Goal: Task Accomplishment & Management: Complete application form

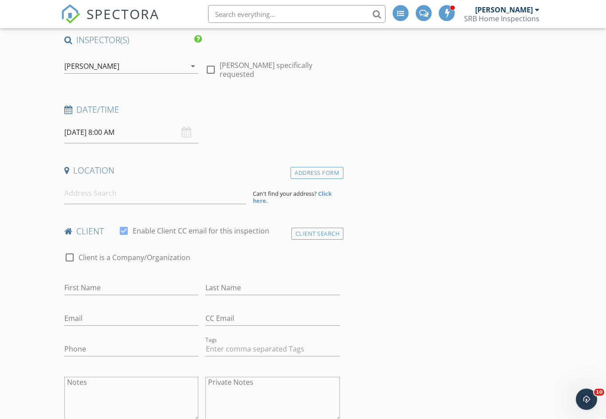
scroll to position [78, 0]
click at [143, 198] on input at bounding box center [155, 193] width 182 height 22
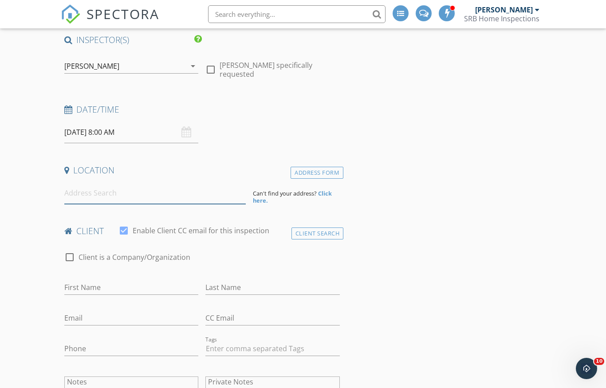
click at [143, 196] on input at bounding box center [155, 193] width 182 height 22
paste input "[STREET_ADDRESS]"
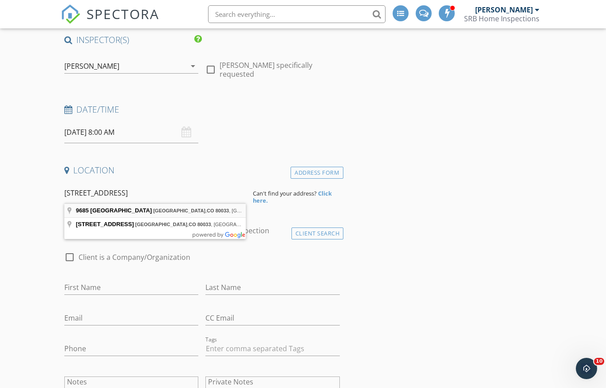
type input "[STREET_ADDRESS]"
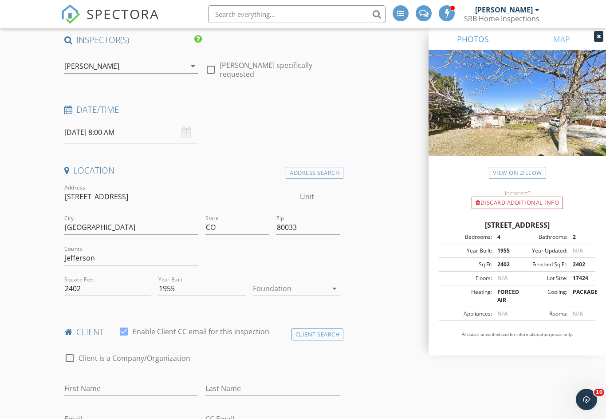
click at [121, 344] on div "check_box_outline_blank Client is a Company/Organization" at bounding box center [202, 359] width 283 height 30
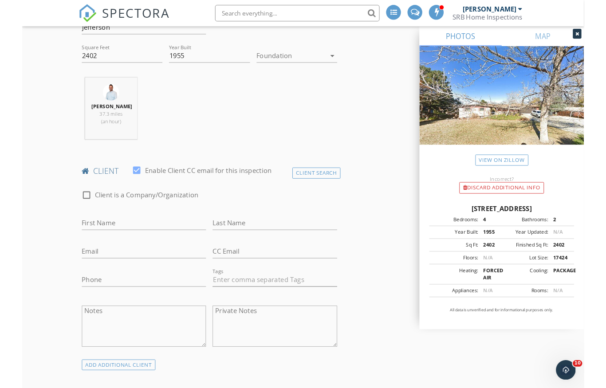
scroll to position [314, 0]
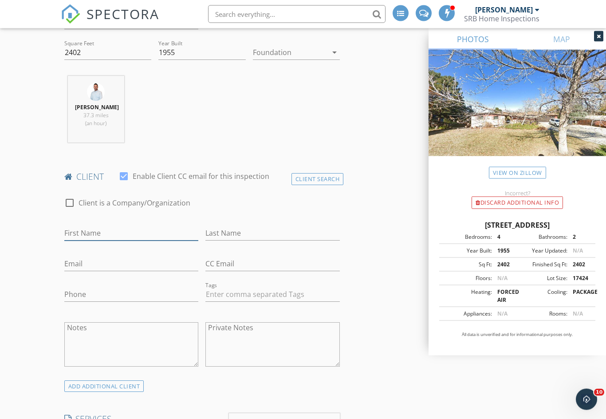
click at [167, 234] on input "First Name" at bounding box center [131, 233] width 134 height 15
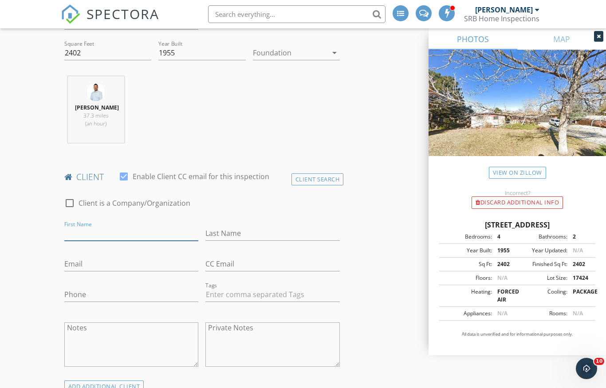
scroll to position [314, 0]
type input "Xuyang.zhang@live.com"
click at [108, 267] on input "Email" at bounding box center [131, 264] width 134 height 15
click at [110, 268] on input "Email" at bounding box center [131, 264] width 134 height 15
paste input "Xuyang.zhang@live.com"
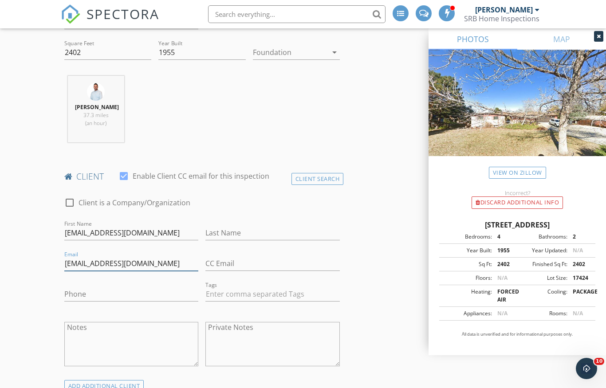
type input "Xuyang.zhang@live.com"
click at [155, 235] on input "Xuyang.zhang@live.com" at bounding box center [131, 233] width 134 height 15
type input "Xuyang"
click at [237, 257] on input "CC Email" at bounding box center [273, 264] width 134 height 15
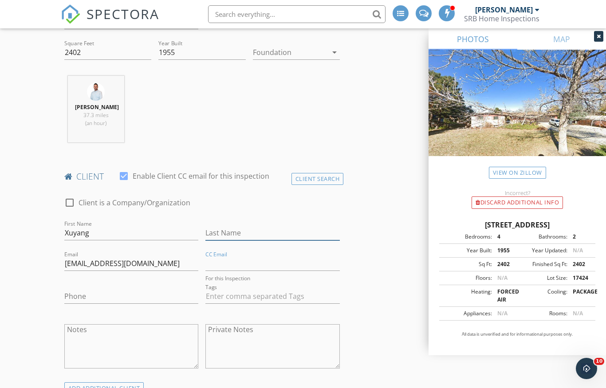
click at [241, 235] on input "Last Name" at bounding box center [273, 233] width 134 height 15
type input "[PERSON_NAME]"
click at [145, 294] on input "Phone" at bounding box center [131, 294] width 134 height 15
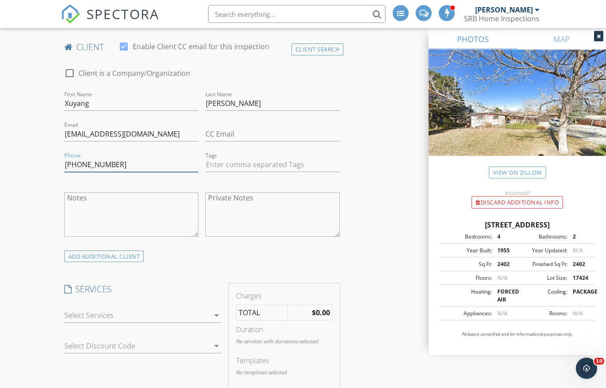
scroll to position [445, 0]
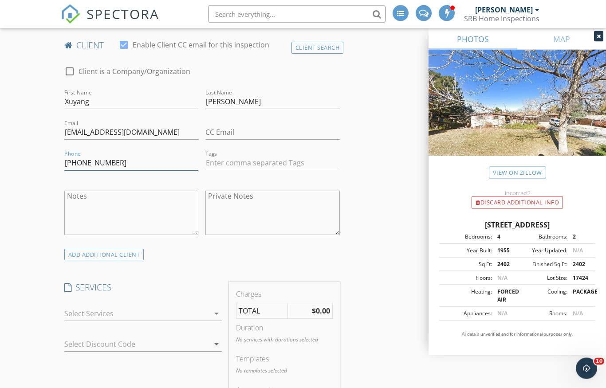
type input "[PHONE_NUMBER]"
click at [166, 311] on div at bounding box center [137, 314] width 146 height 14
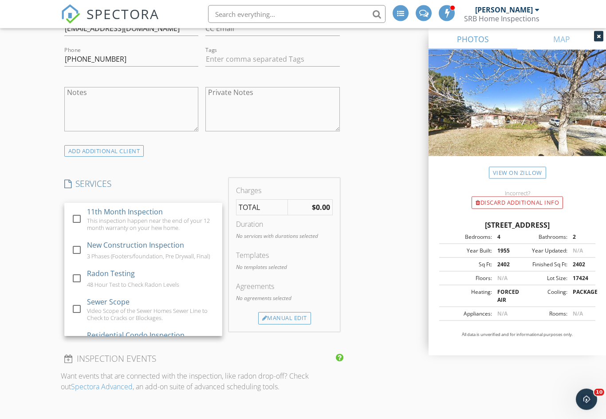
scroll to position [549, 0]
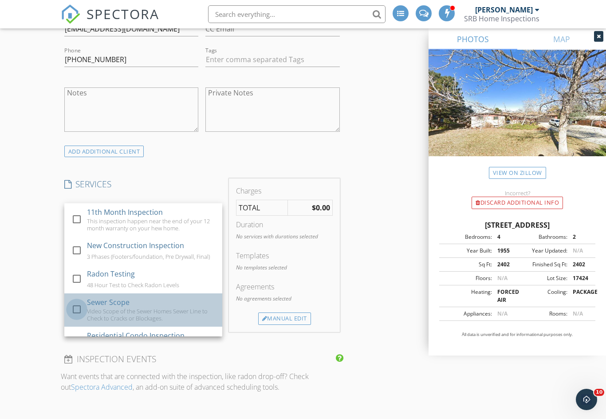
click at [82, 309] on div at bounding box center [76, 309] width 15 height 15
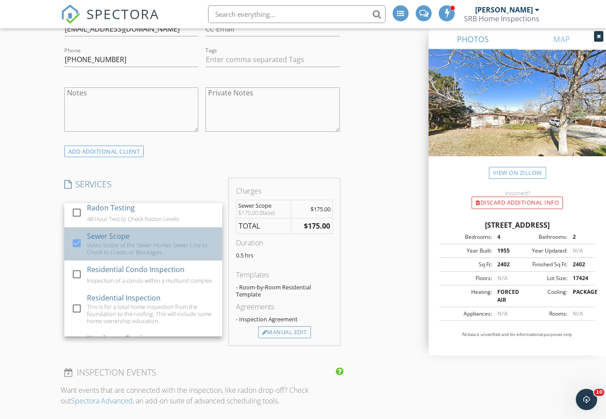
scroll to position [67, 0]
click at [74, 240] on div at bounding box center [76, 241] width 15 height 15
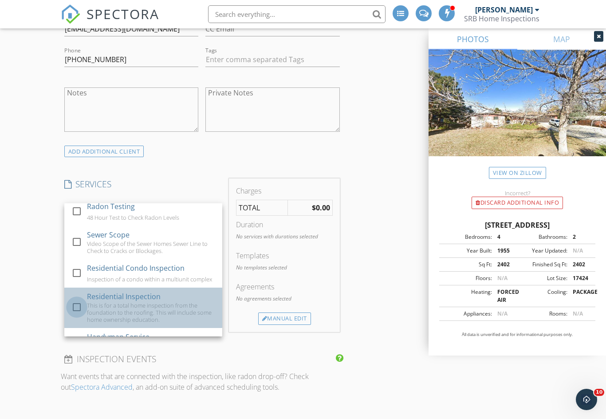
click at [80, 303] on div at bounding box center [76, 307] width 15 height 15
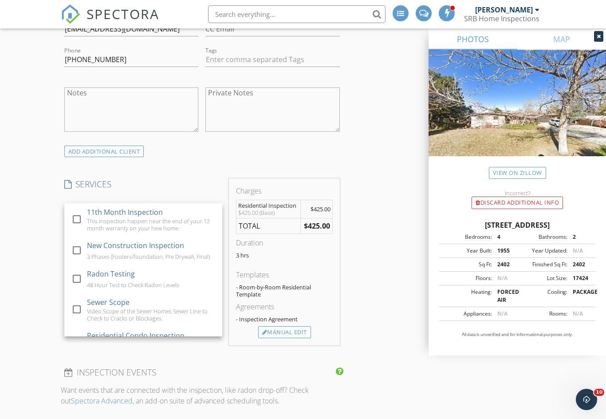
scroll to position [-1, 0]
click at [204, 168] on div "INSPECTOR(S) check_box Scott Bailey PRIMARY Scott Bailey arrow_drop_down check_…" at bounding box center [202, 332] width 283 height 1539
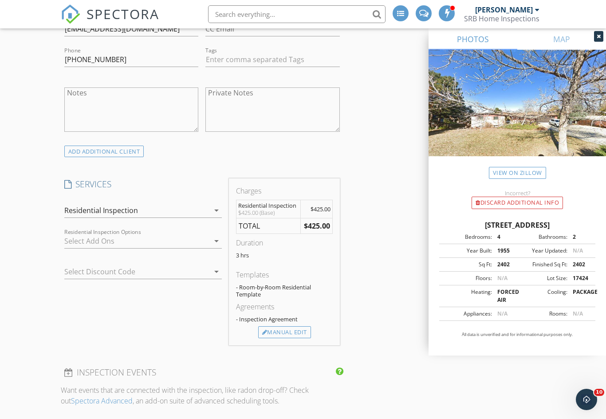
scroll to position [0, 0]
click at [156, 237] on div at bounding box center [137, 241] width 146 height 14
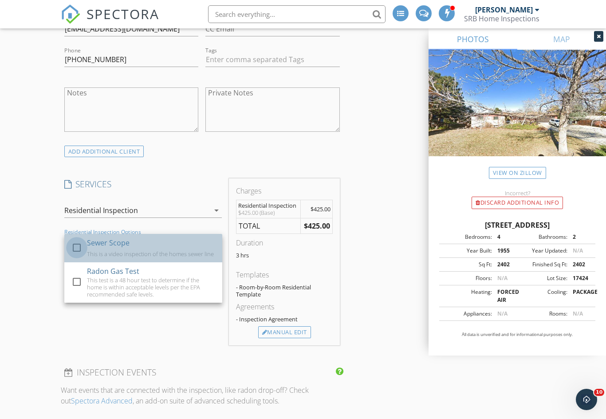
click at [79, 247] on div at bounding box center [76, 247] width 15 height 15
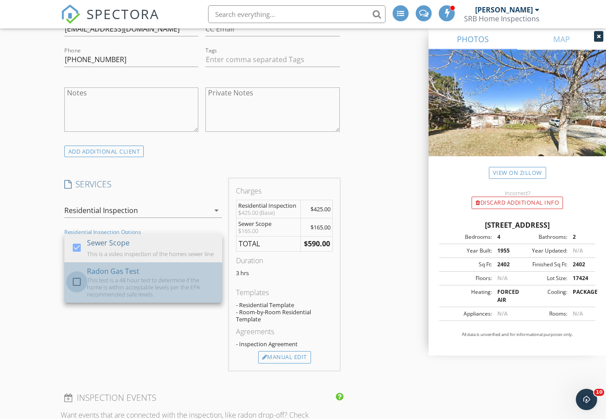
click at [78, 279] on div at bounding box center [76, 281] width 15 height 15
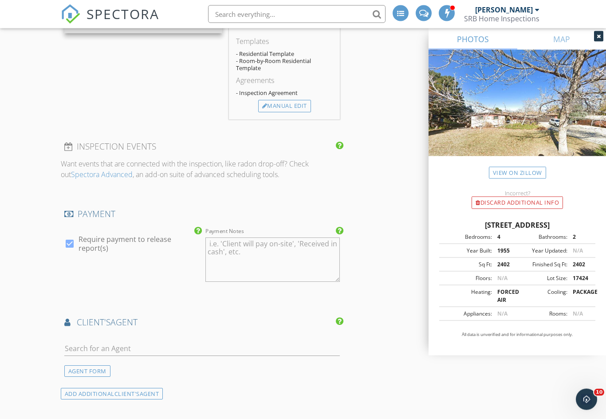
scroll to position [822, 0]
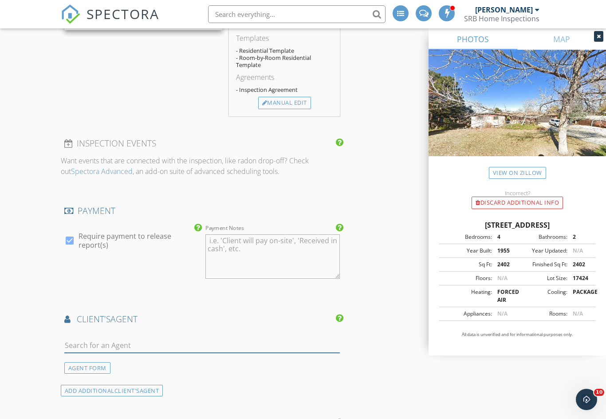
click at [159, 350] on input "text" at bounding box center [202, 345] width 276 height 15
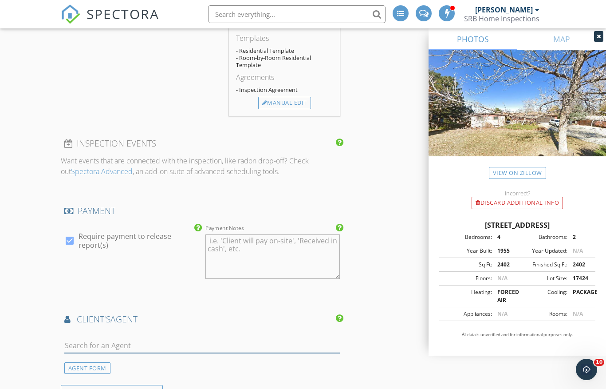
click at [169, 344] on input "text" at bounding box center [202, 345] width 276 height 15
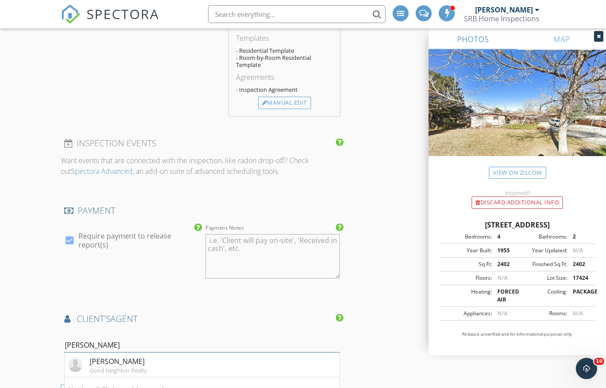
type input "Zoey"
click at [119, 363] on div "Zoey Ng" at bounding box center [118, 361] width 57 height 11
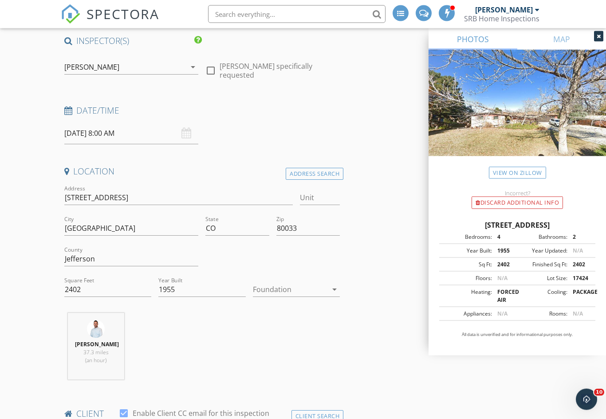
scroll to position [0, 0]
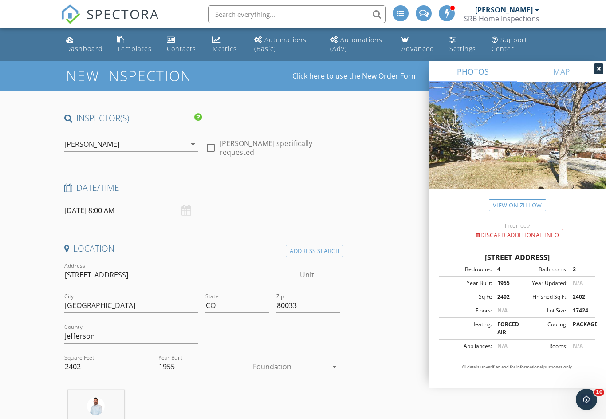
click at [178, 209] on input "09/29/2025 8:00 AM" at bounding box center [131, 211] width 134 height 22
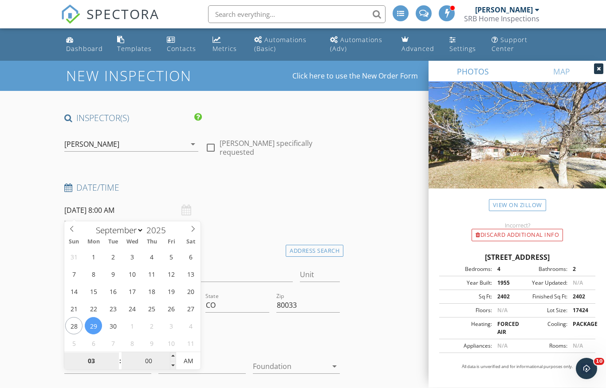
type input "03"
click at [147, 361] on input "00" at bounding box center [149, 362] width 55 height 18
type input "09/29/2025 3:00 AM"
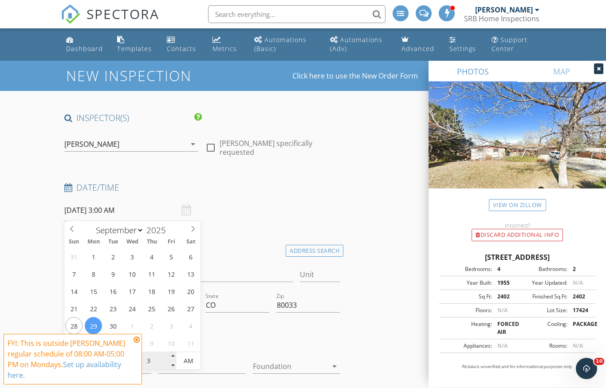
type input "30"
type input "09/29/2025 3:30 AM"
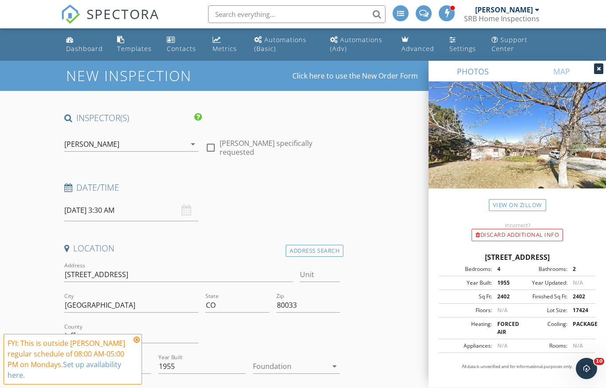
click at [134, 341] on icon at bounding box center [137, 339] width 6 height 7
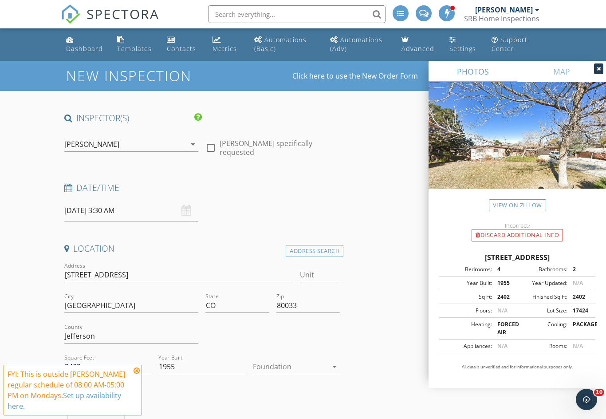
click at [217, 333] on div at bounding box center [273, 337] width 142 height 31
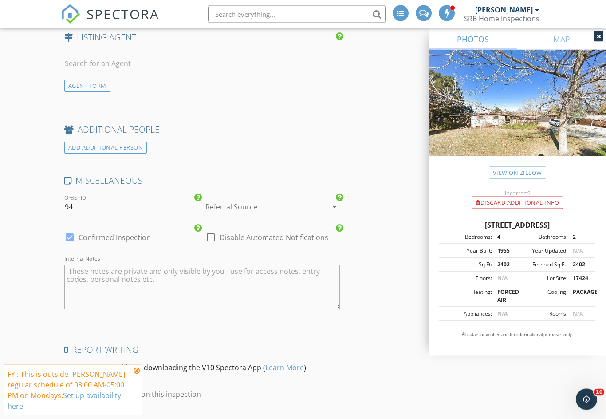
scroll to position [1513, 0]
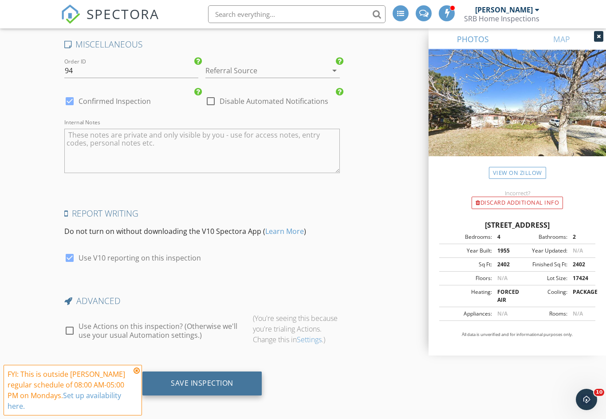
click at [210, 383] on div "Save Inspection" at bounding box center [202, 383] width 63 height 9
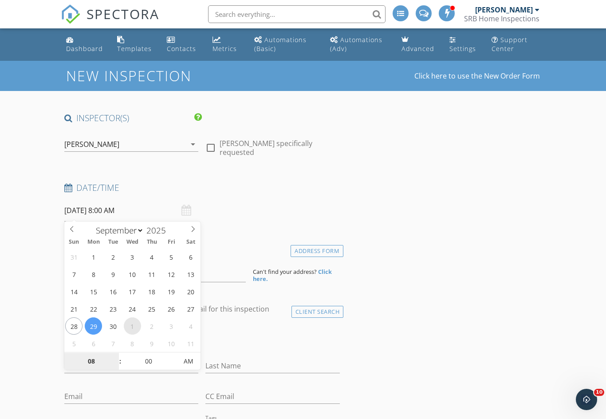
select select "9"
type input "10/01/2025 8:00 AM"
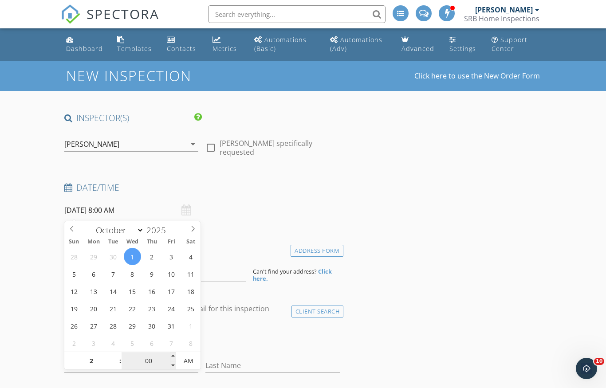
click at [148, 361] on input "00" at bounding box center [149, 362] width 55 height 18
type input "02"
type input "10/01/2025 2:00 AM"
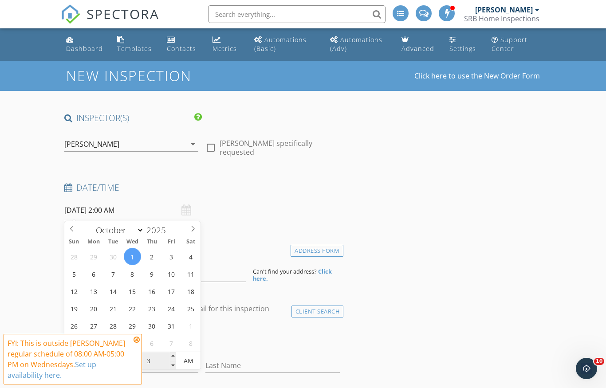
type input "30"
type input "10/01/2025 2:30 PM"
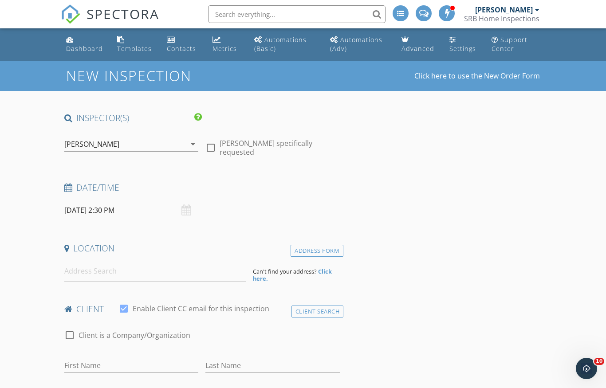
click at [264, 206] on div "Date/Time 10/01/2025 2:30 PM" at bounding box center [202, 202] width 283 height 40
click at [146, 273] on input at bounding box center [155, 272] width 182 height 22
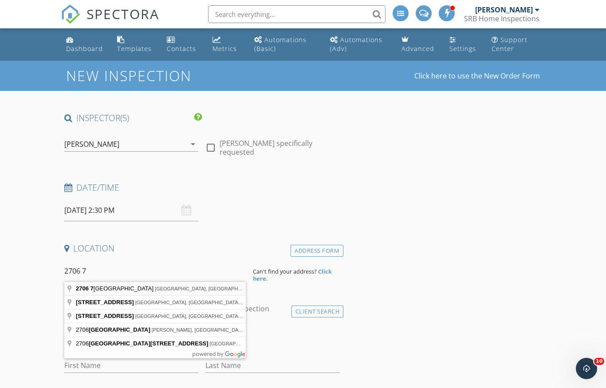
type input "2706 7th Avenue, Garden City, CO, USA"
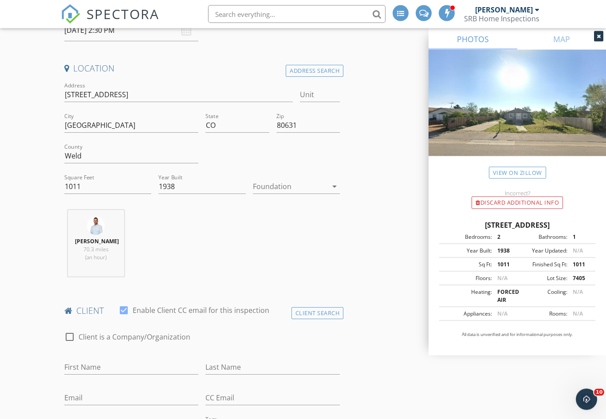
scroll to position [180, 0]
click at [146, 363] on input "First Name" at bounding box center [131, 367] width 134 height 15
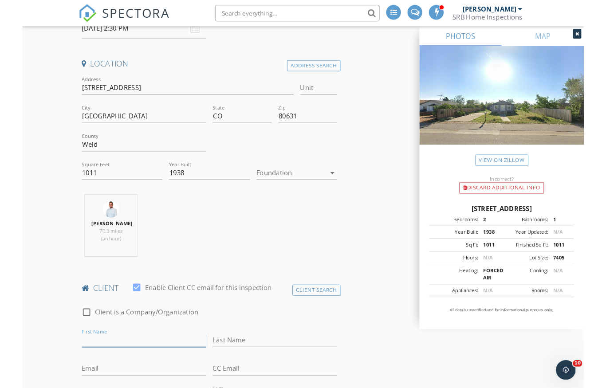
scroll to position [352, 0]
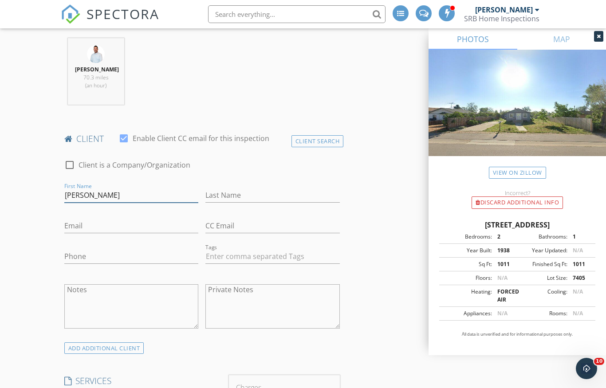
type input "Michael"
click at [245, 201] on input "Last Name" at bounding box center [273, 195] width 134 height 15
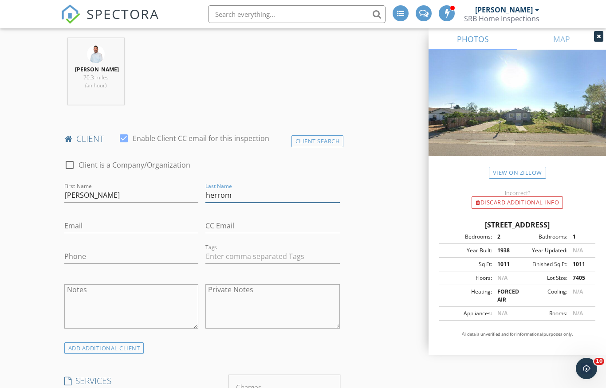
type input "herrom"
click at [143, 230] on input "Email" at bounding box center [131, 226] width 134 height 15
click at [149, 253] on input "Phone" at bounding box center [131, 256] width 134 height 15
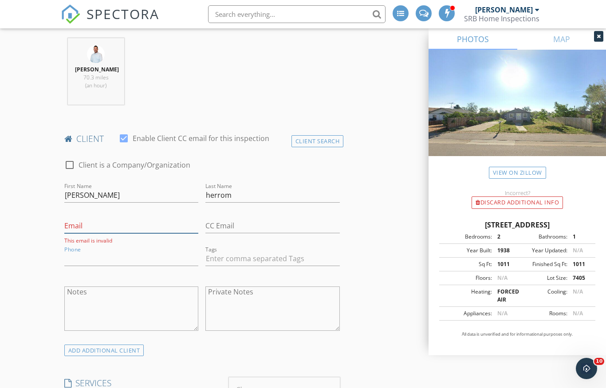
click at [144, 224] on input "Email" at bounding box center [131, 226] width 134 height 15
click at [150, 228] on input "Email" at bounding box center [131, 226] width 134 height 15
paste input "717hmike@gmail.com"
type input "717hmike@gmail.com"
click at [153, 257] on input "Phone" at bounding box center [131, 256] width 134 height 15
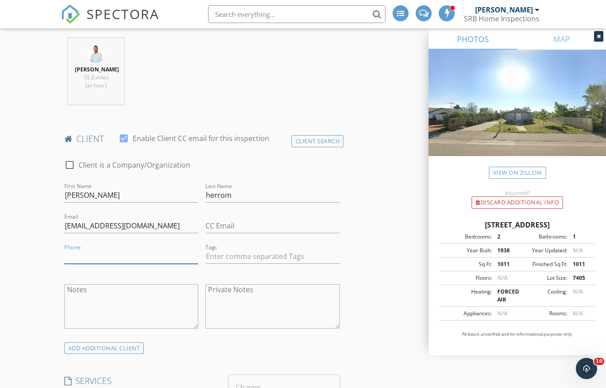
click at [148, 257] on input "Phone" at bounding box center [131, 256] width 134 height 15
paste input "720-697-9258"
type input "720-697-9258"
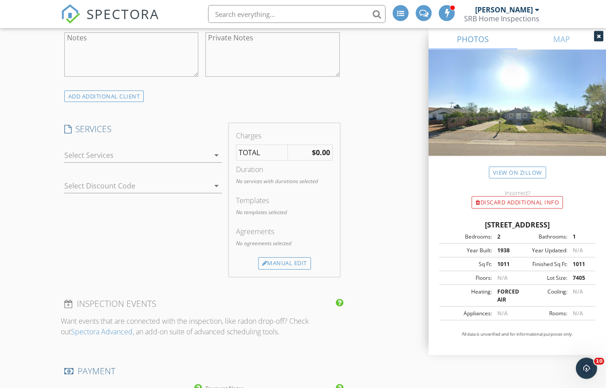
click at [191, 153] on div at bounding box center [137, 156] width 146 height 14
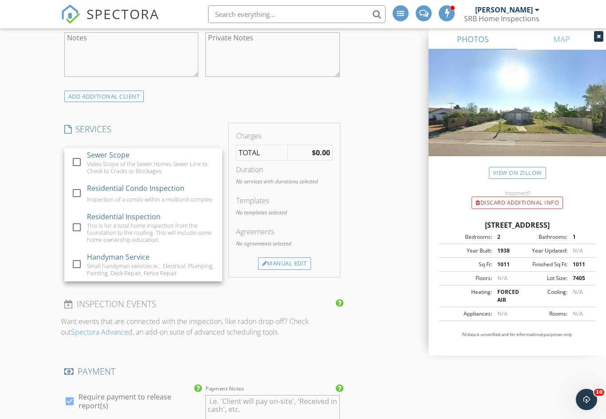
scroll to position [92, 0]
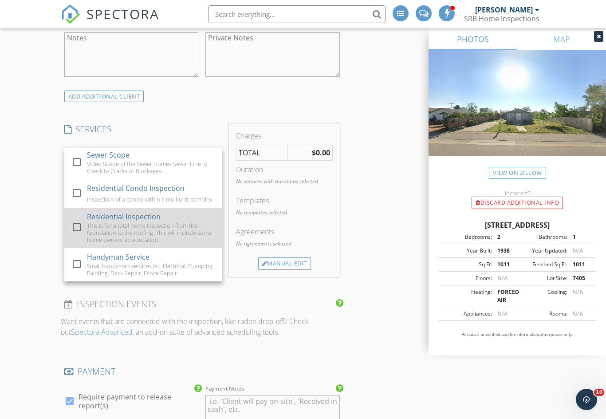
click at [78, 224] on div at bounding box center [76, 227] width 15 height 15
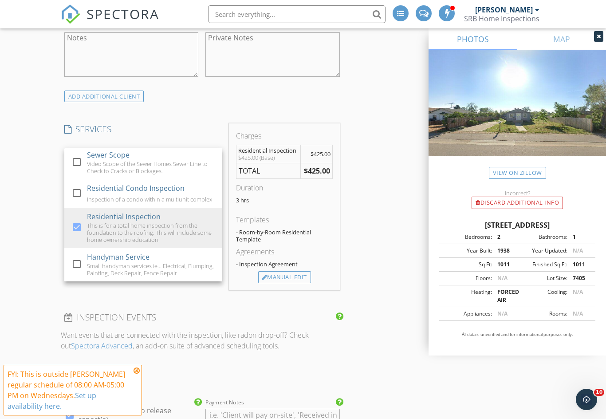
click at [138, 372] on icon at bounding box center [137, 370] width 6 height 7
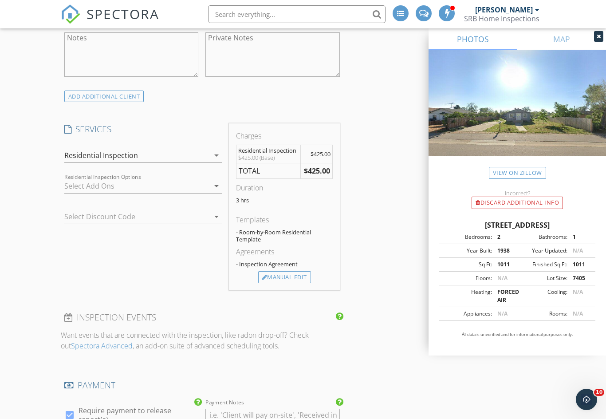
click at [173, 215] on div at bounding box center [130, 217] width 133 height 14
click at [185, 186] on div at bounding box center [137, 186] width 146 height 14
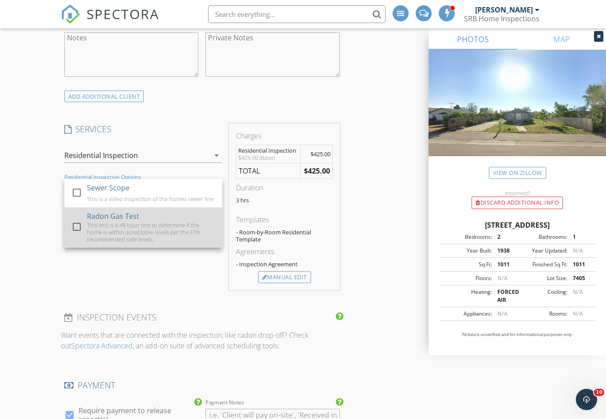
click at [79, 226] on div at bounding box center [76, 226] width 15 height 15
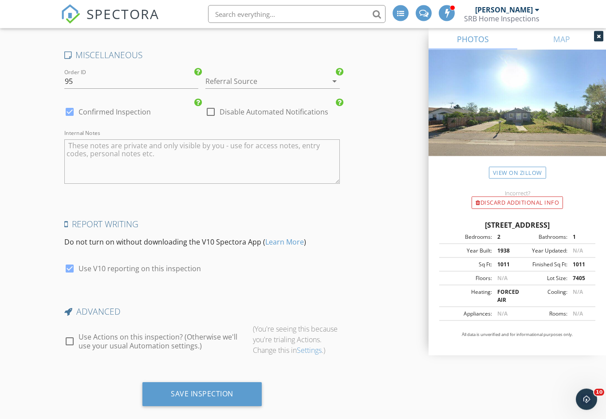
scroll to position [1326, 0]
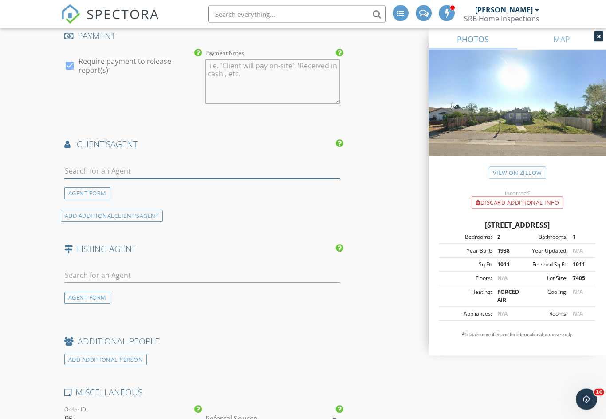
click at [198, 173] on input "text" at bounding box center [202, 171] width 276 height 15
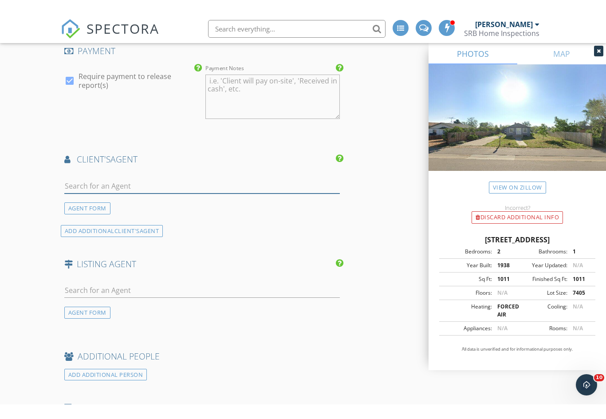
scroll to position [978, 0]
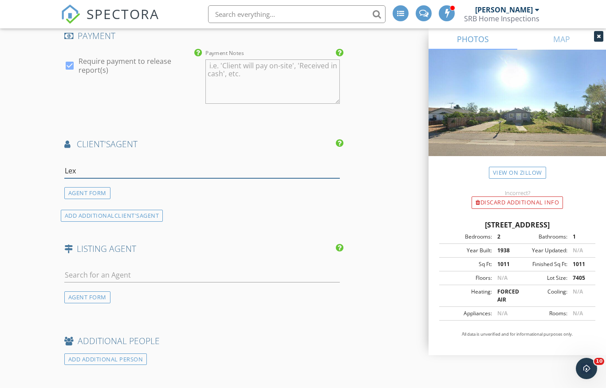
type input "Lexi"
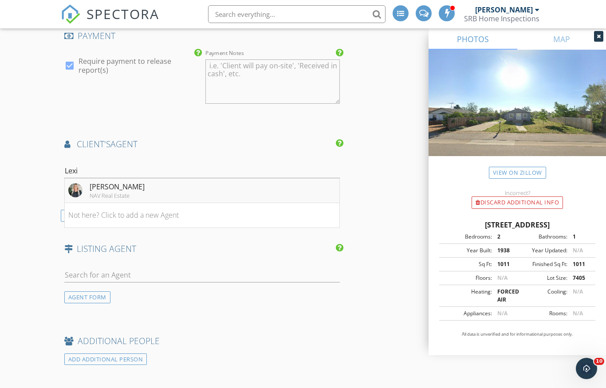
click at [143, 186] on li "Lexi Nebesniak NAV Real Estate" at bounding box center [202, 190] width 275 height 25
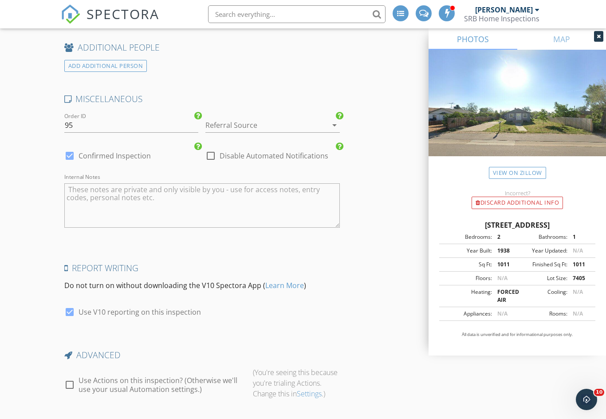
scroll to position [1495, 0]
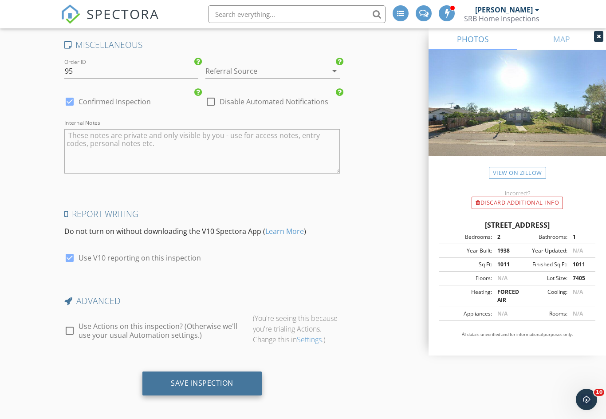
click at [203, 379] on div "Save Inspection" at bounding box center [202, 383] width 63 height 9
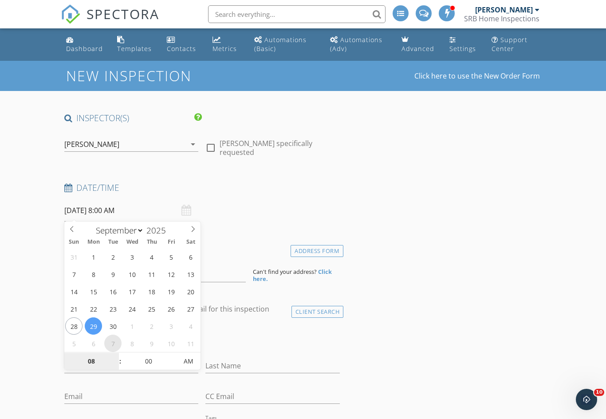
select select "9"
type input "10/07/2025 8:00 AM"
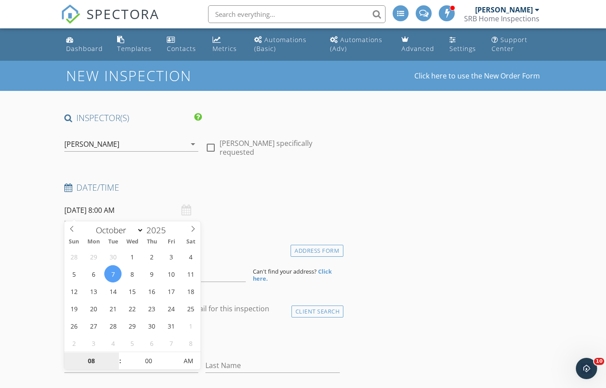
type input "9"
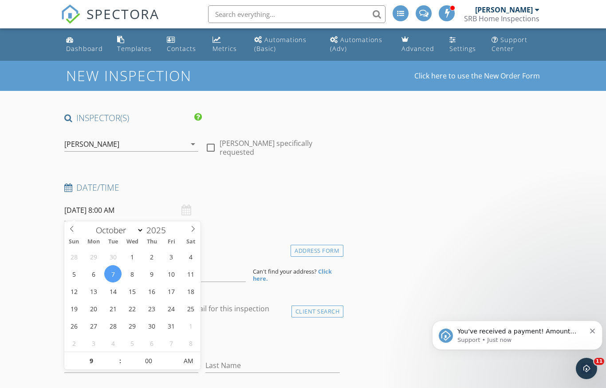
type input "10/07/2025 9:00 AM"
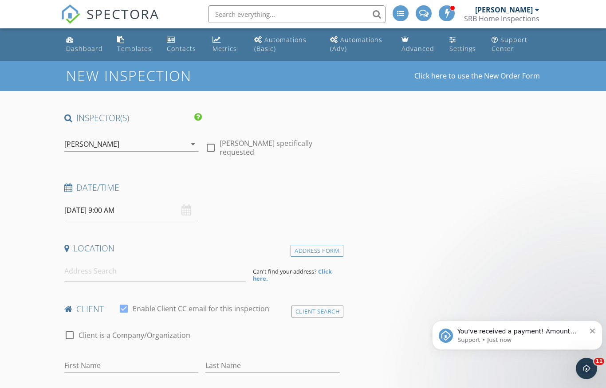
click at [264, 214] on div "Date/Time 10/07/2025 9:00 AM" at bounding box center [202, 202] width 283 height 40
click at [174, 271] on input at bounding box center [155, 272] width 182 height 22
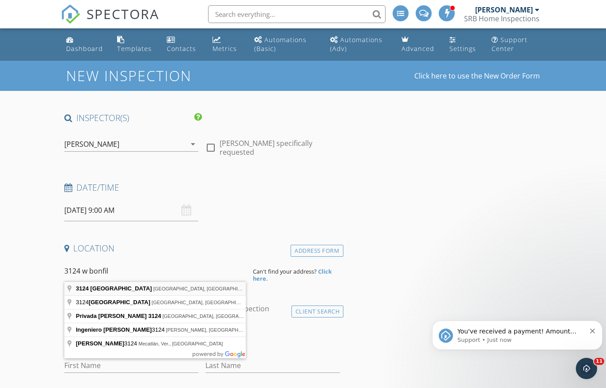
type input "3124 West Bonfils Place, Denver, CO, USA"
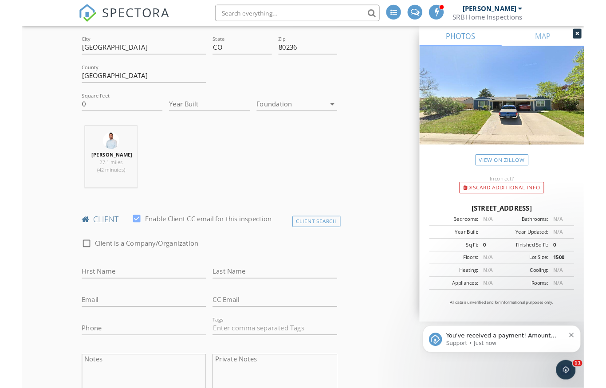
scroll to position [254, 0]
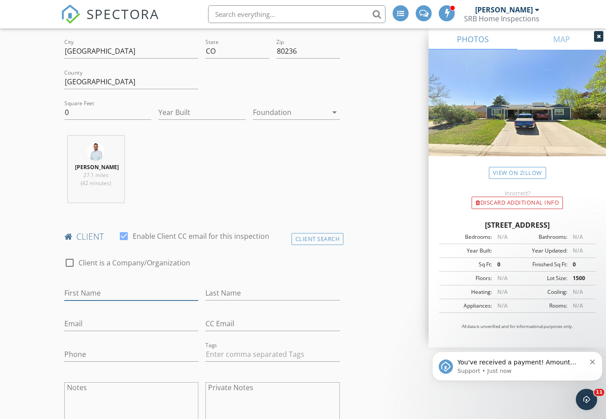
click at [145, 293] on input "First Name" at bounding box center [131, 293] width 134 height 15
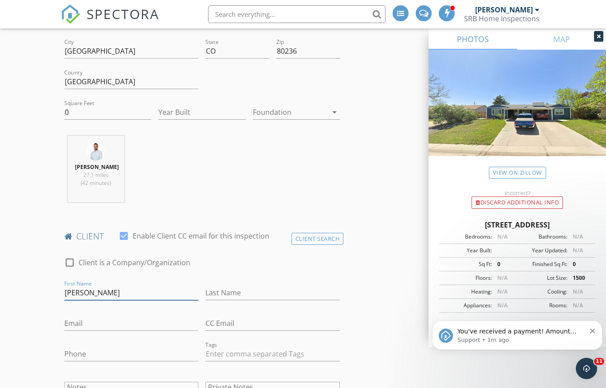
type input "Jamila"
click at [229, 282] on div "Last Name" at bounding box center [273, 295] width 134 height 29
click at [219, 298] on input "Last Name" at bounding box center [273, 293] width 134 height 15
type input "Nathaniel"
click at [134, 324] on input "Email" at bounding box center [131, 323] width 134 height 15
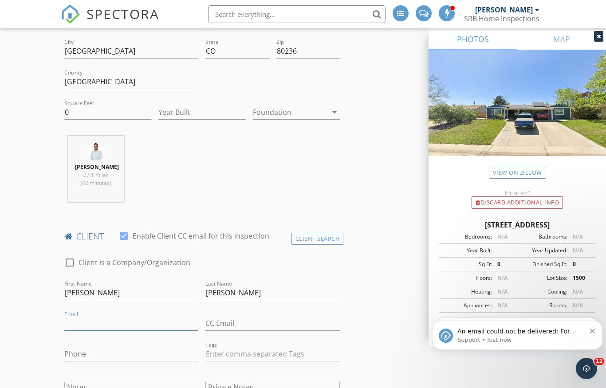
click at [139, 323] on input "Email" at bounding box center [131, 323] width 134 height 15
paste input "blacktalkenterprises@gmail.com"
type input "blacktalkenterprises@gmail.com"
click at [110, 354] on input "Phone" at bounding box center [131, 354] width 134 height 15
click at [121, 353] on input "Phone" at bounding box center [131, 354] width 134 height 15
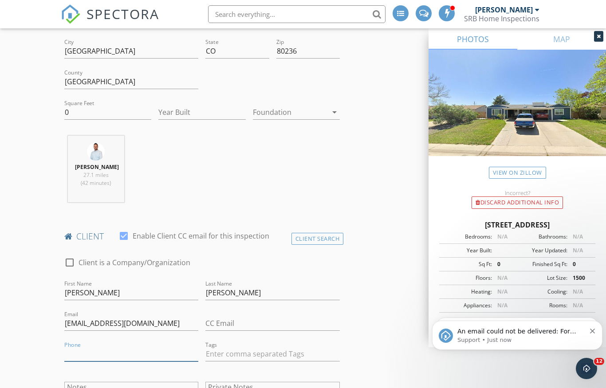
paste input "303-915-8827"
type input "303-915-8827"
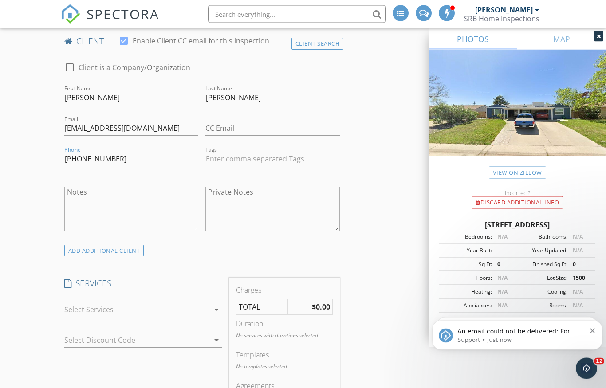
click at [180, 312] on div at bounding box center [137, 310] width 146 height 14
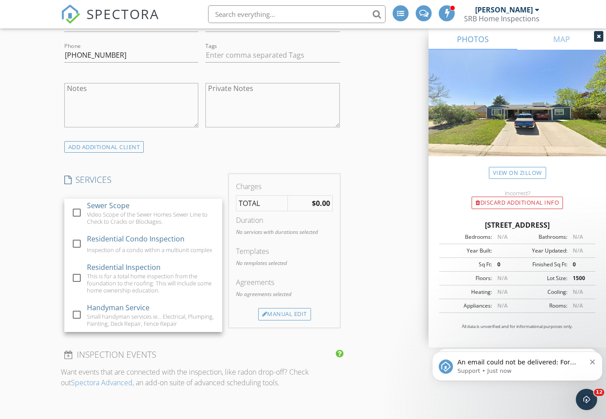
scroll to position [92, 0]
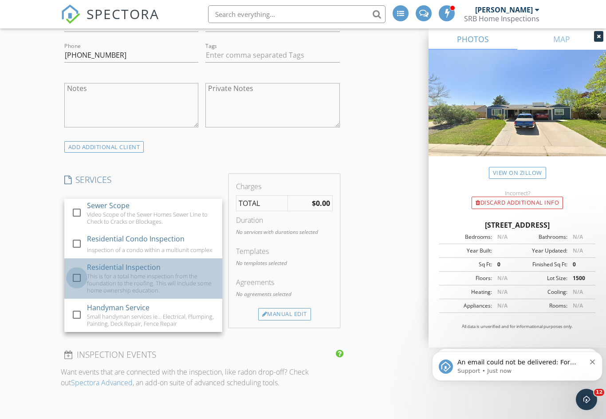
click at [78, 277] on div at bounding box center [76, 277] width 15 height 15
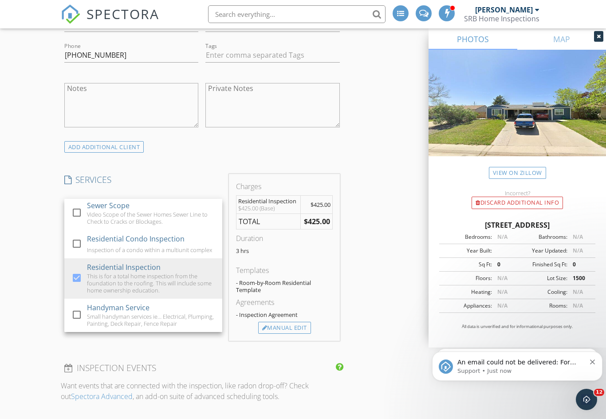
click at [201, 173] on div "INSPECTOR(S) check_box Scott Bailey PRIMARY Scott Bailey arrow_drop_down check_…" at bounding box center [202, 328] width 283 height 1539
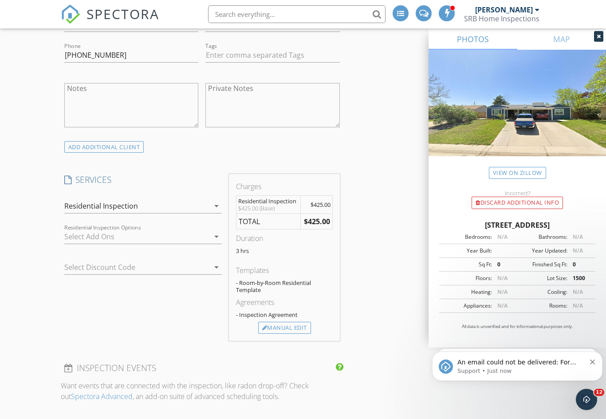
click at [160, 236] on div at bounding box center [137, 236] width 146 height 14
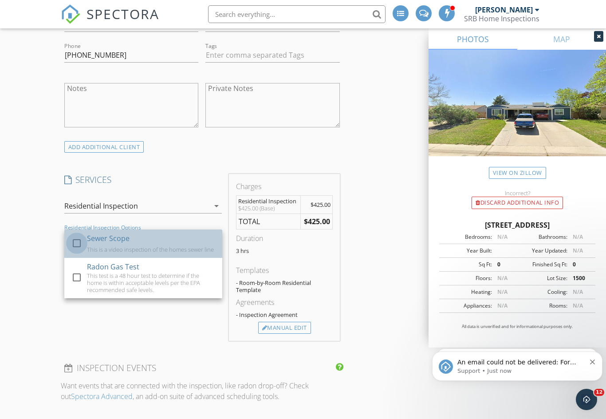
click at [74, 240] on div at bounding box center [76, 243] width 15 height 15
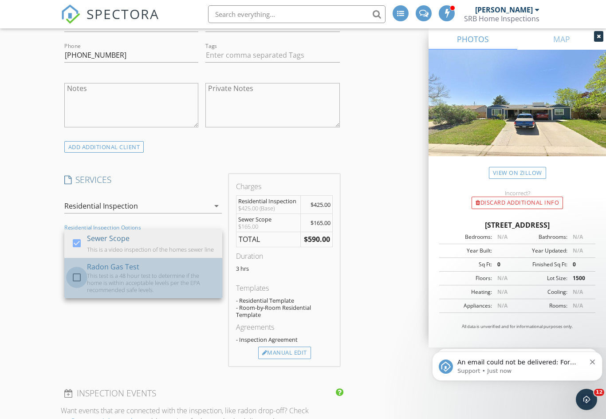
click at [77, 276] on div at bounding box center [76, 277] width 15 height 15
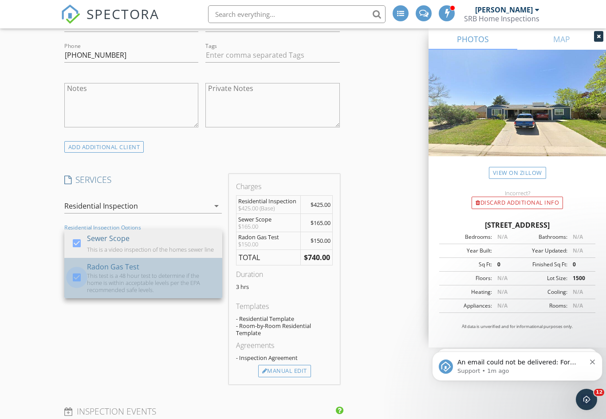
click at [73, 273] on div at bounding box center [76, 277] width 15 height 15
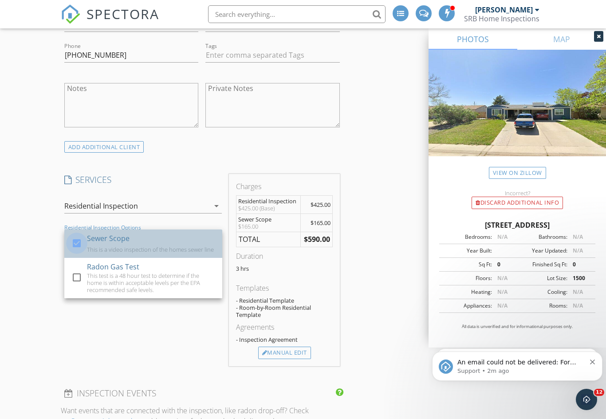
click at [78, 240] on div at bounding box center [76, 243] width 15 height 15
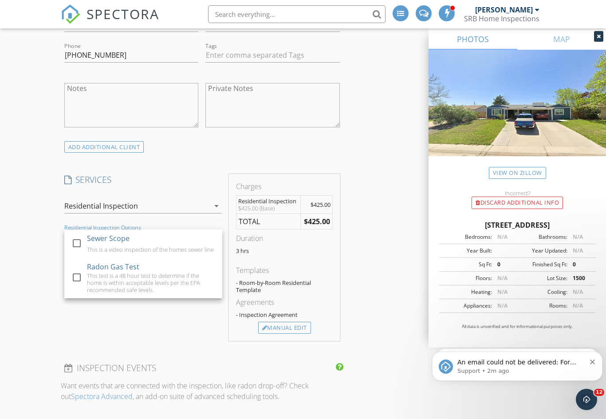
click at [107, 316] on div "SERVICES check_box_outline_blank 11th Month Inspection This inspection happen n…" at bounding box center [143, 257] width 165 height 167
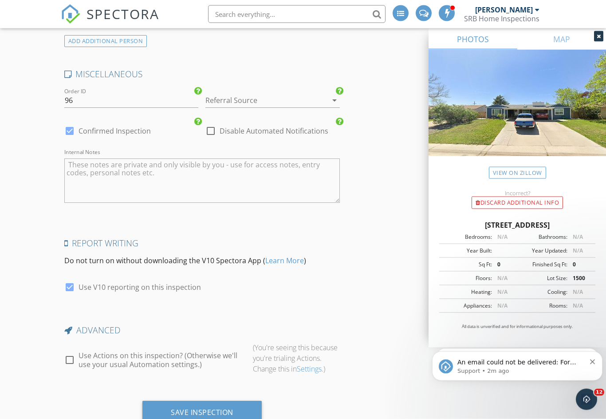
scroll to position [1301, 0]
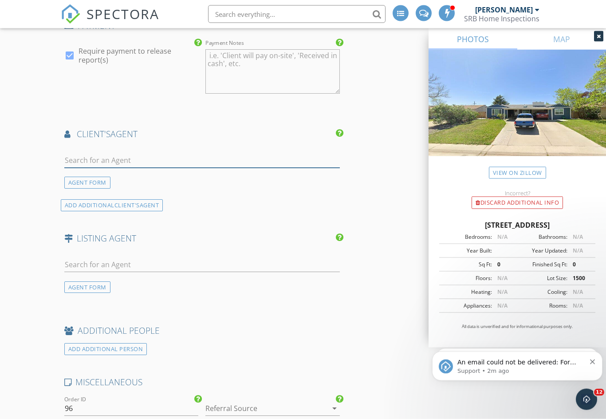
click at [267, 155] on input "text" at bounding box center [202, 161] width 276 height 15
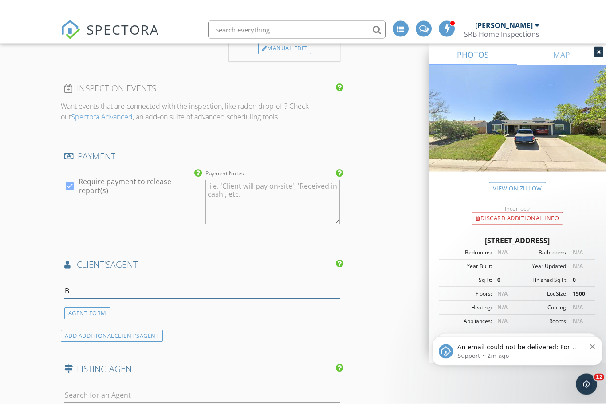
scroll to position [849, 0]
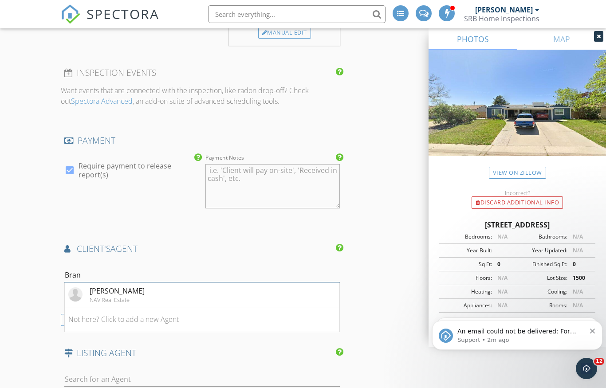
type input "Brand"
click at [135, 292] on div "[PERSON_NAME]" at bounding box center [117, 291] width 55 height 11
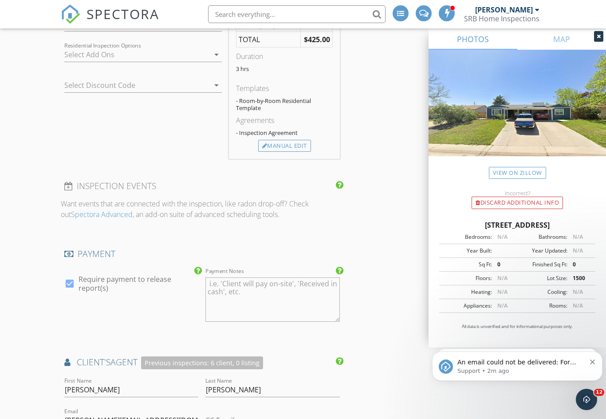
scroll to position [729, 0]
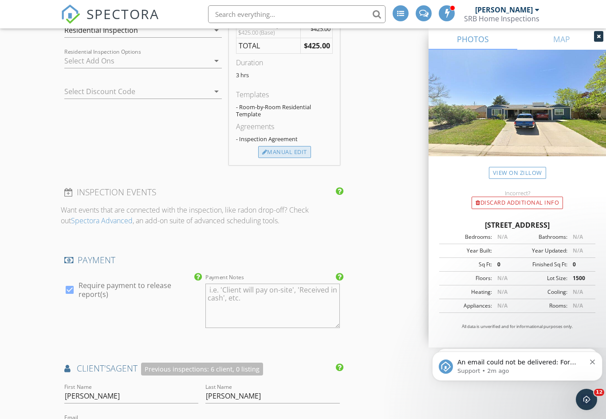
click at [289, 148] on div "Manual Edit" at bounding box center [284, 152] width 53 height 12
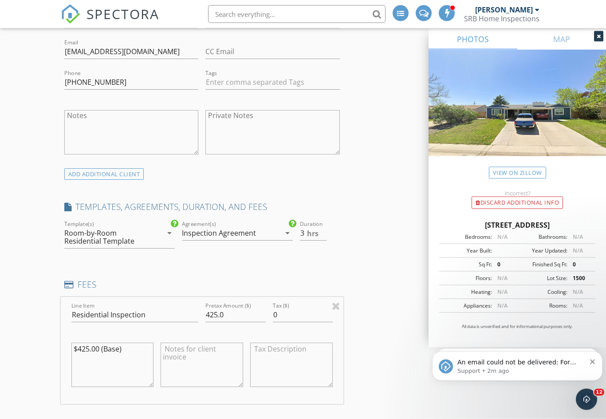
click at [114, 235] on div "Room-by-Room Residential Template" at bounding box center [108, 237] width 88 height 16
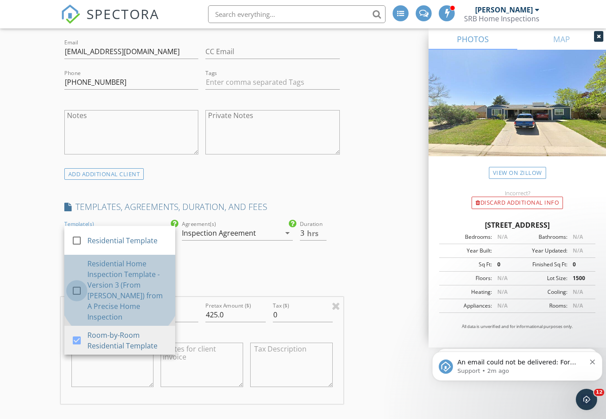
click at [81, 285] on div at bounding box center [76, 290] width 15 height 15
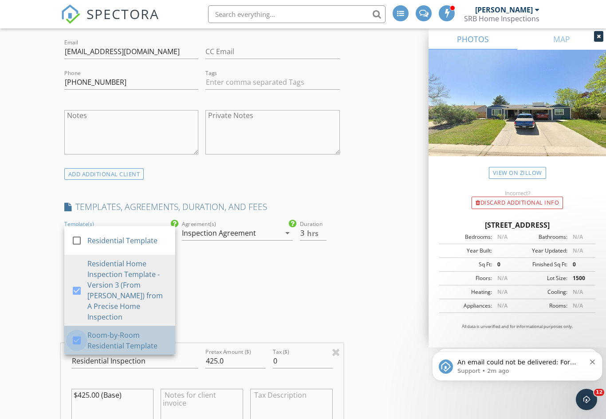
click at [77, 333] on div at bounding box center [76, 340] width 15 height 15
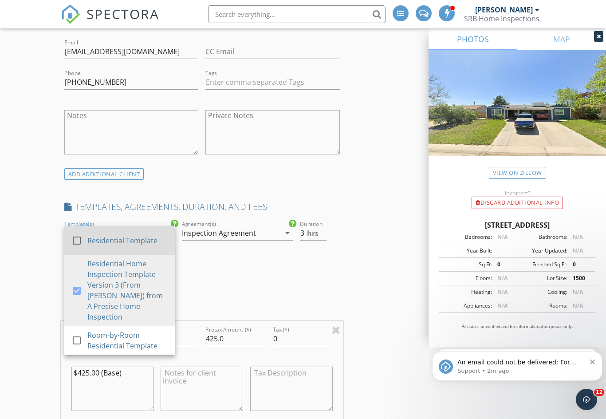
click at [76, 240] on div at bounding box center [76, 240] width 15 height 15
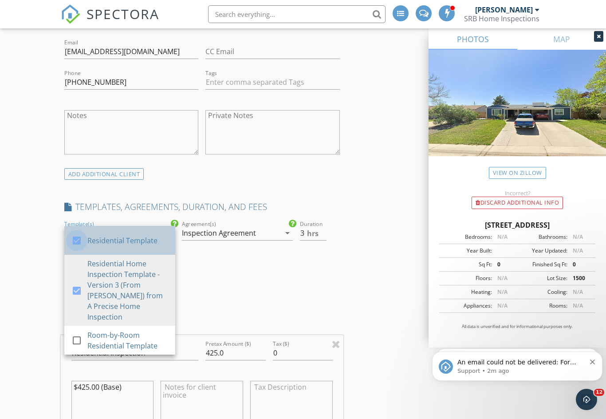
click at [82, 237] on div at bounding box center [76, 240] width 15 height 15
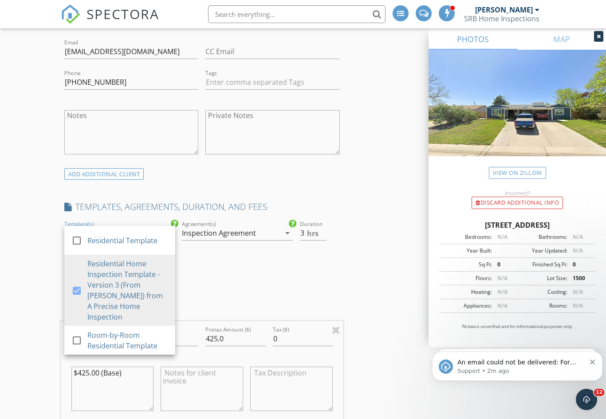
click at [314, 275] on div "Duration 3 hrs" at bounding box center [320, 250] width 47 height 63
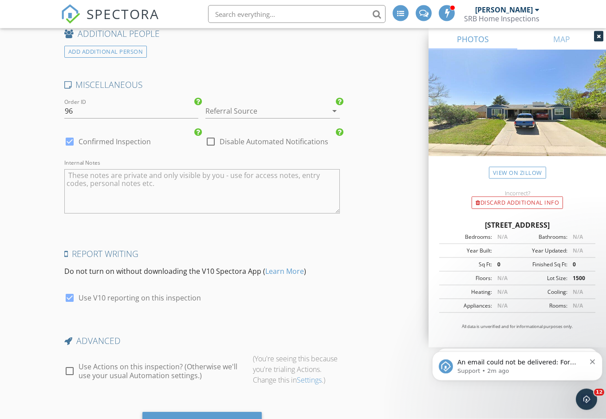
scroll to position [1585, 0]
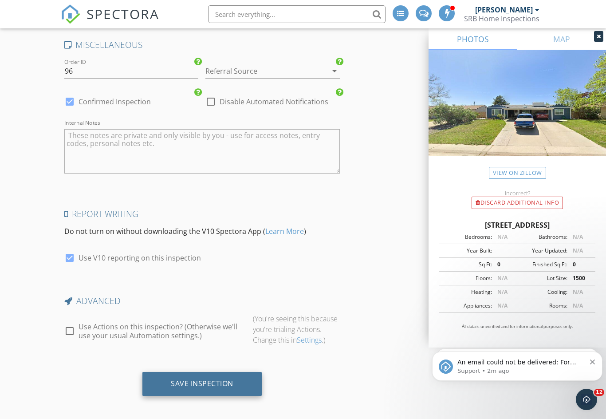
click at [197, 379] on div "Save Inspection" at bounding box center [202, 383] width 63 height 9
